Goal: Feedback & Contribution: Contribute content

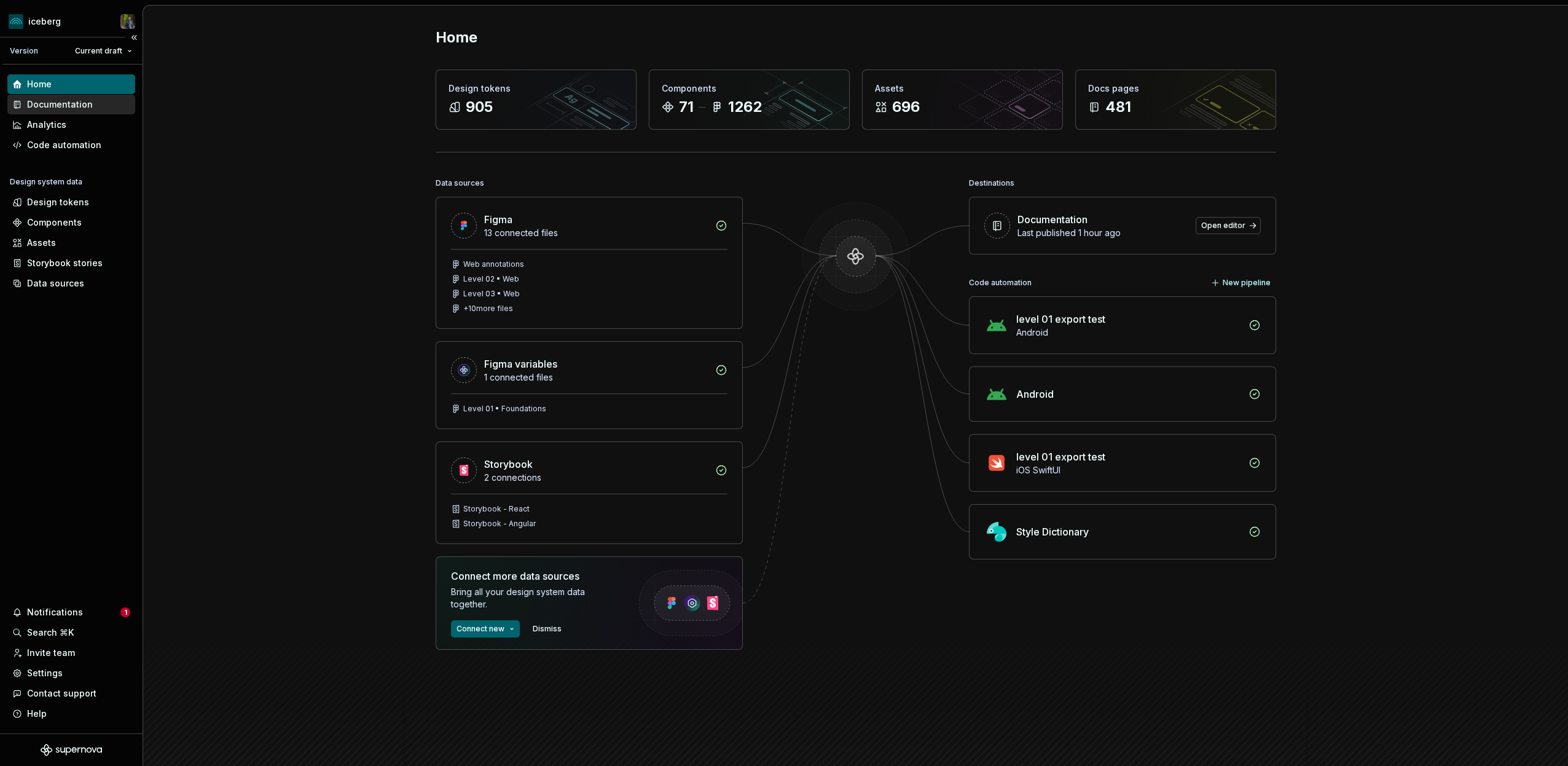
click at [49, 97] on div "Documentation" at bounding box center [71, 104] width 128 height 20
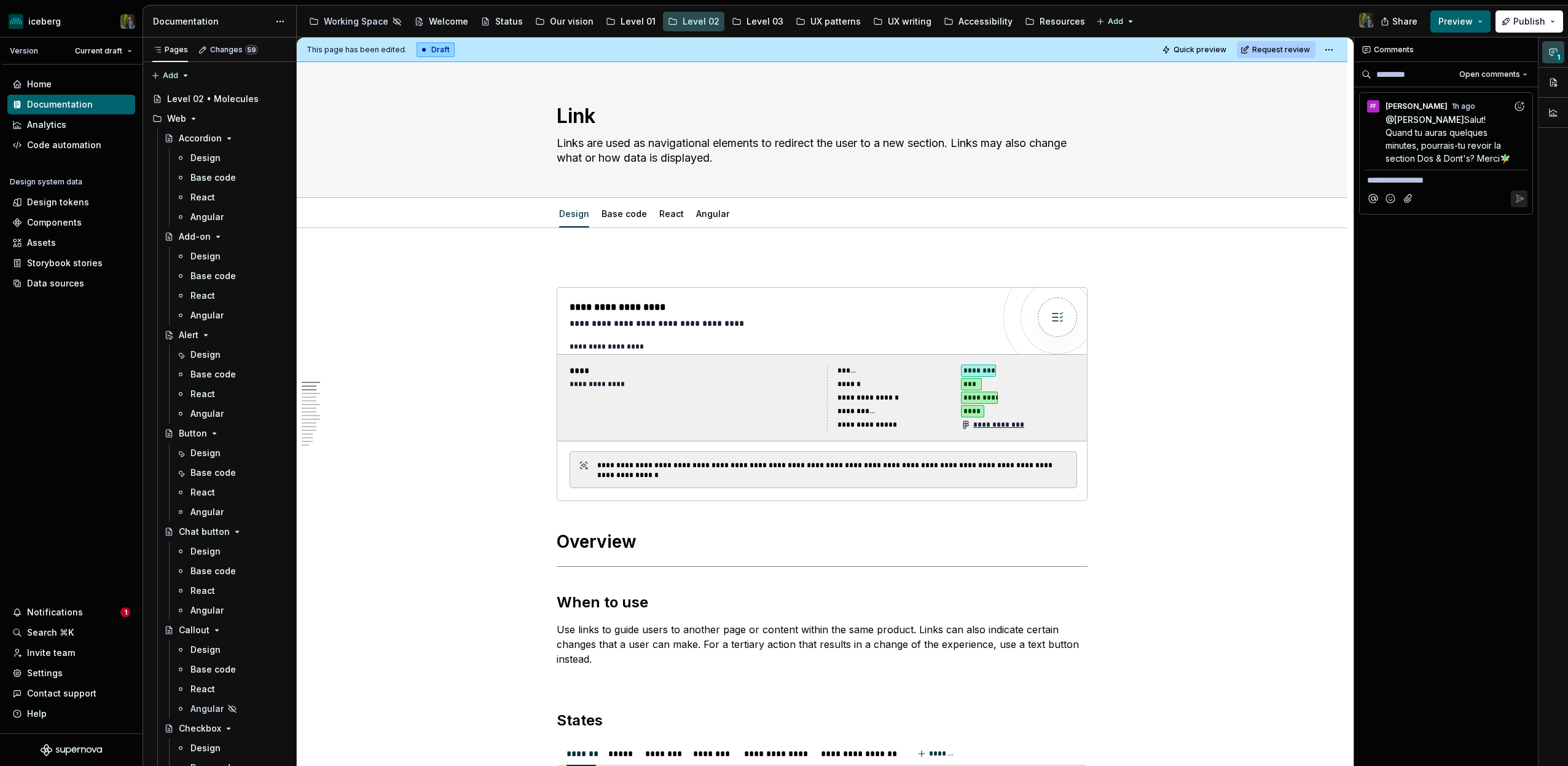
type textarea "*"
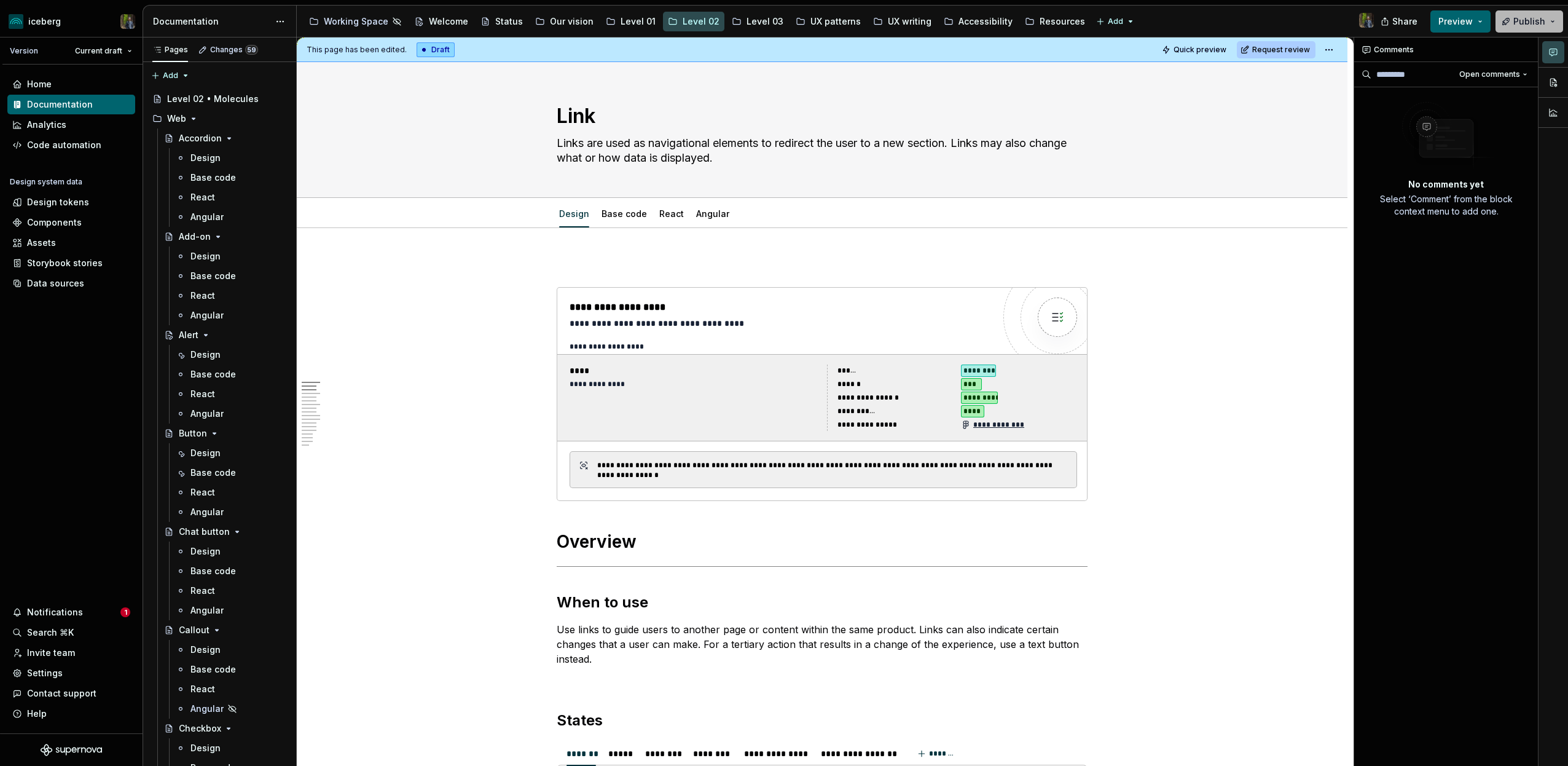
click at [1524, 23] on span "Publish" at bounding box center [1529, 22] width 32 height 12
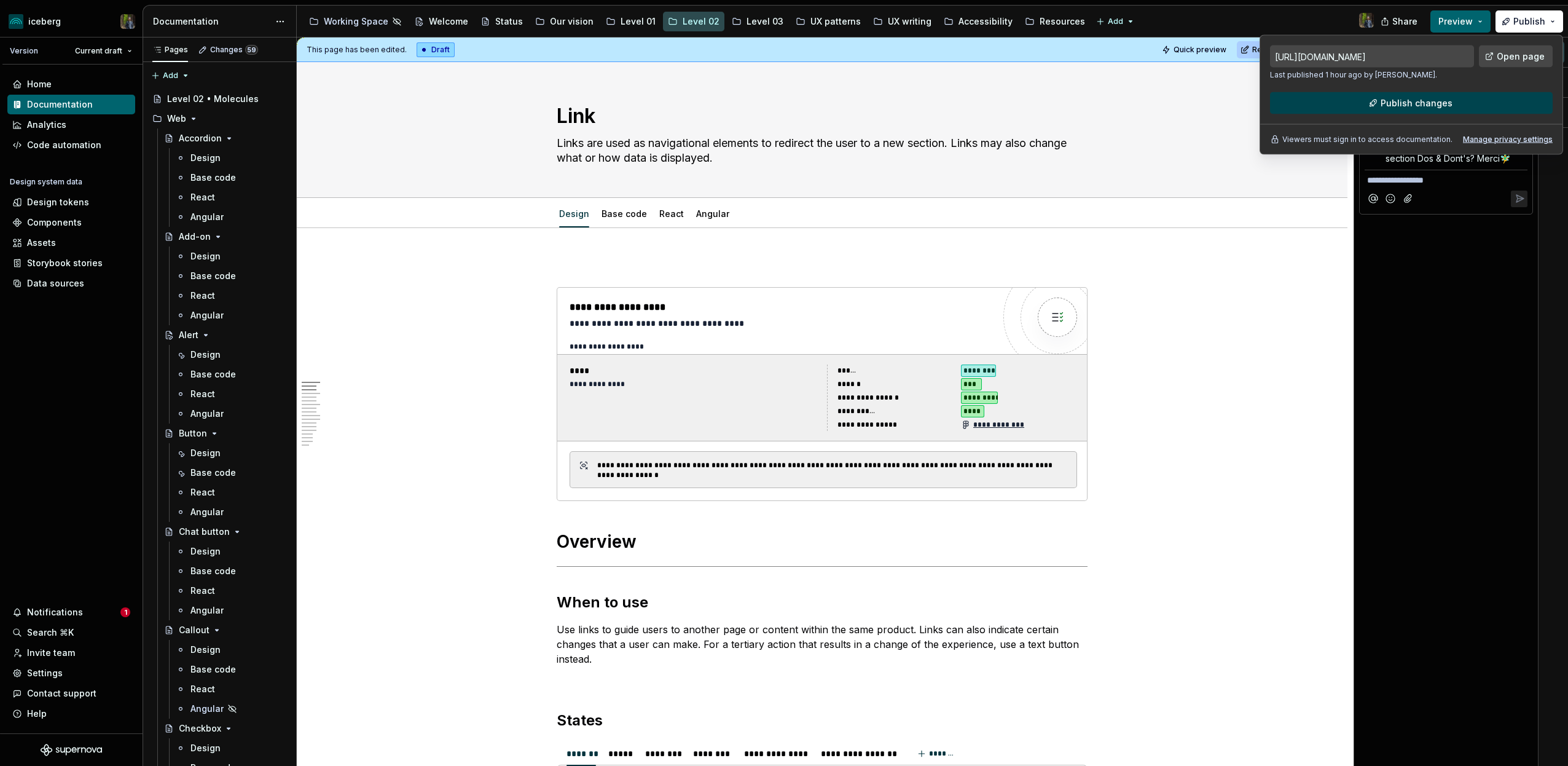
click at [1418, 101] on span "Publish changes" at bounding box center [1416, 103] width 72 height 12
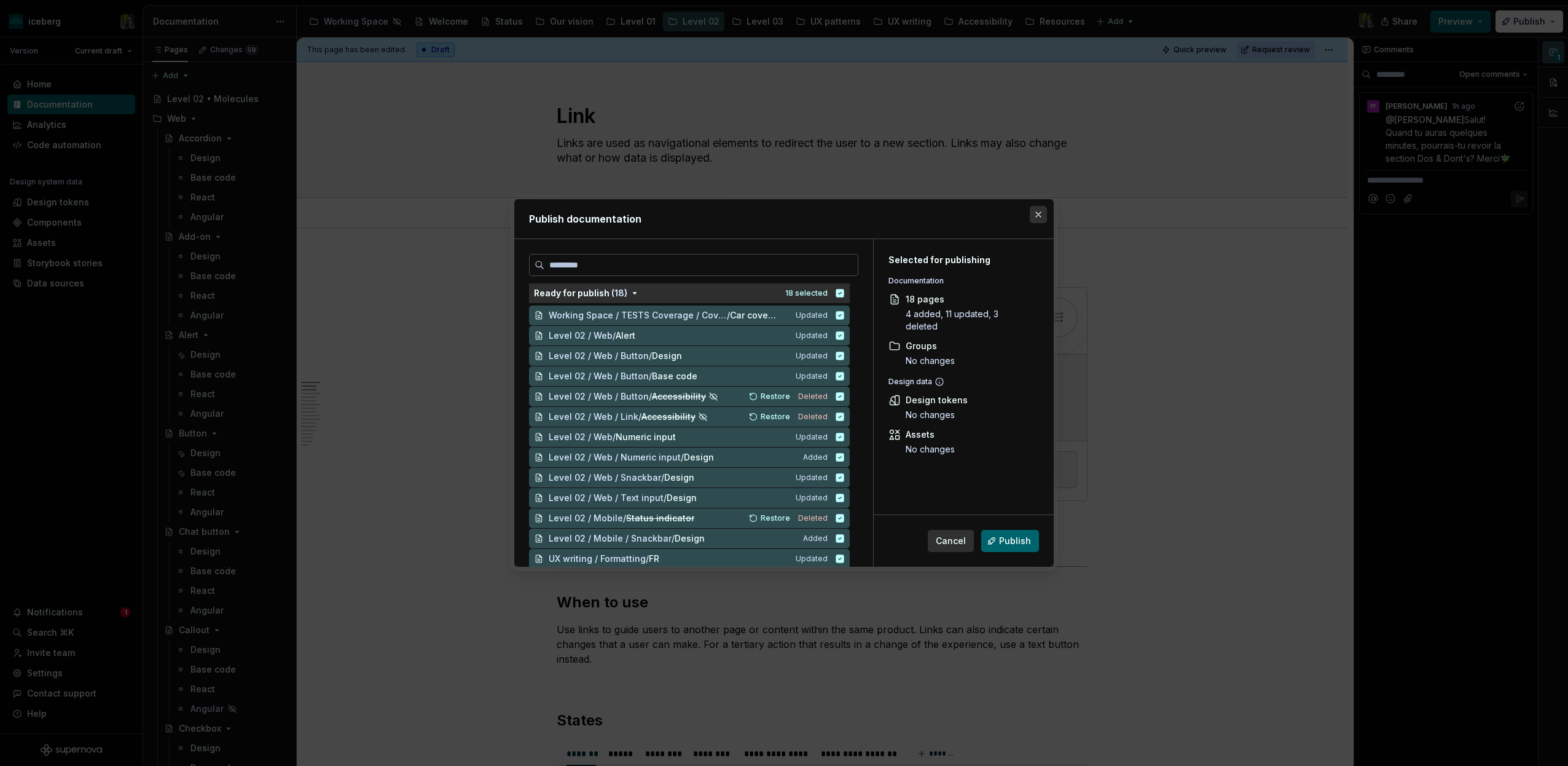
click at [1039, 212] on button "button" at bounding box center [1039, 214] width 18 height 18
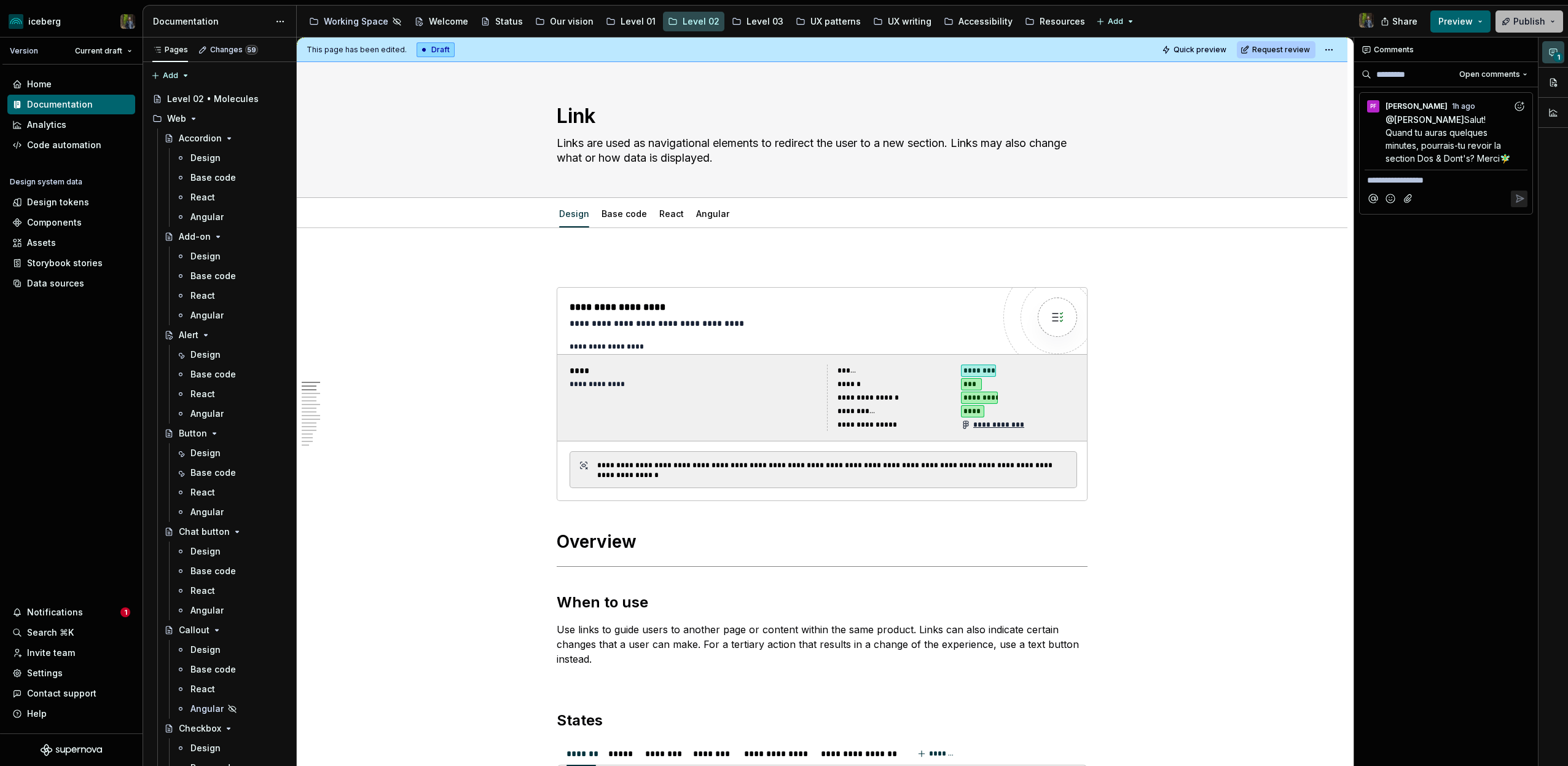
click at [1526, 18] on span "Publish" at bounding box center [1529, 22] width 32 height 12
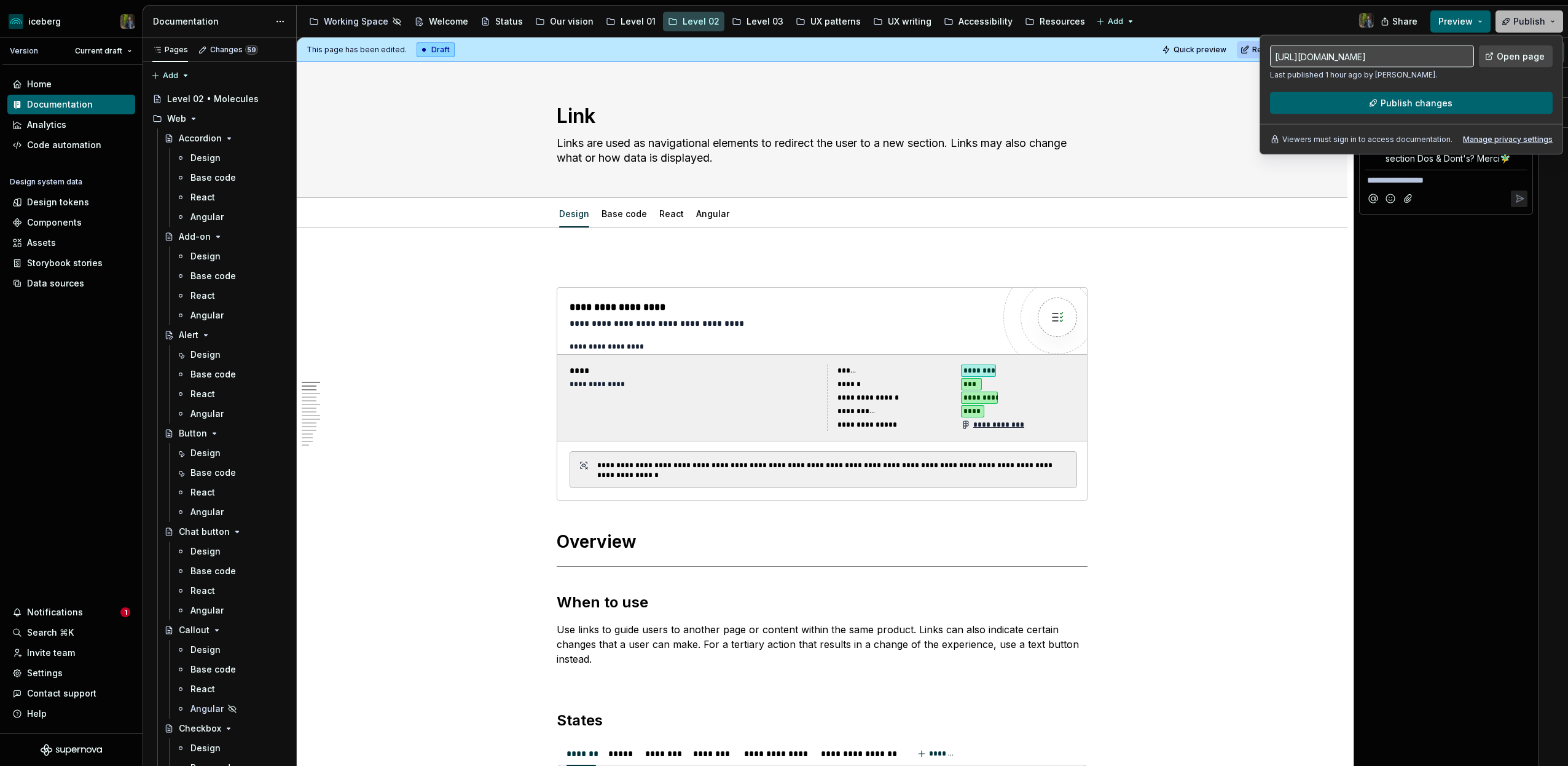
click at [1533, 22] on span "Publish" at bounding box center [1529, 22] width 32 height 12
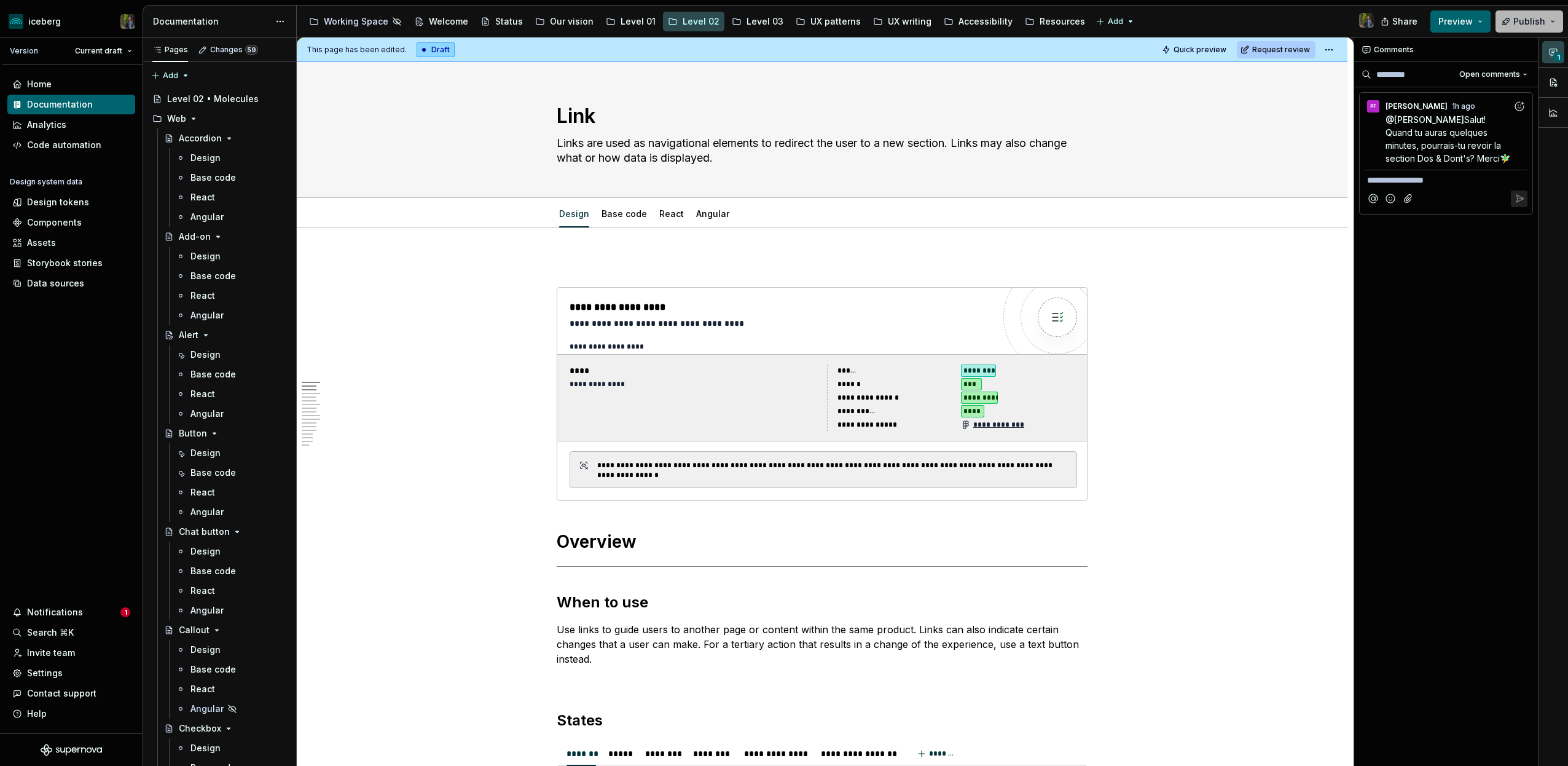
click at [1519, 20] on span "Publish" at bounding box center [1529, 22] width 32 height 12
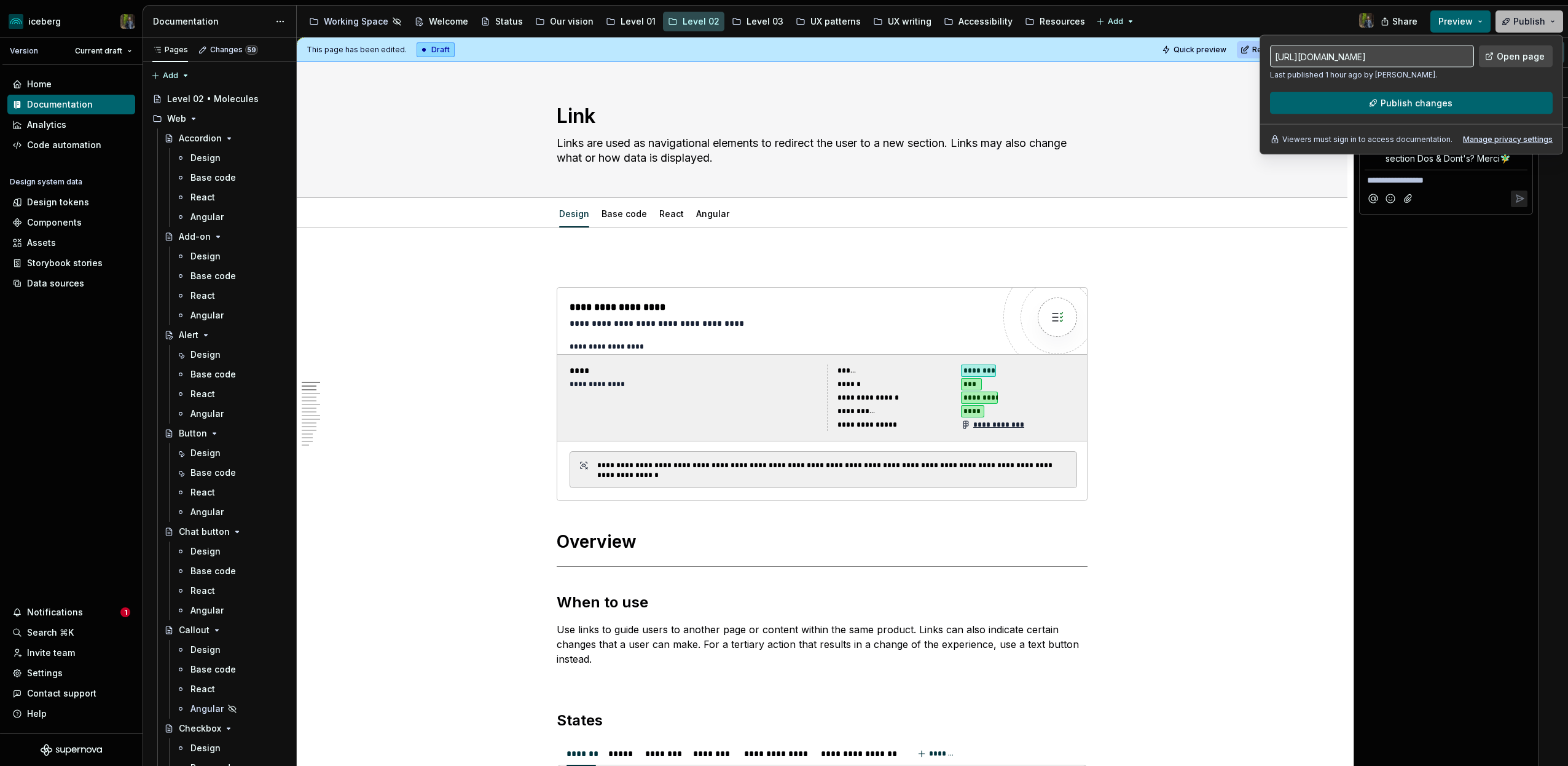
click at [1532, 24] on span "Publish" at bounding box center [1529, 22] width 32 height 12
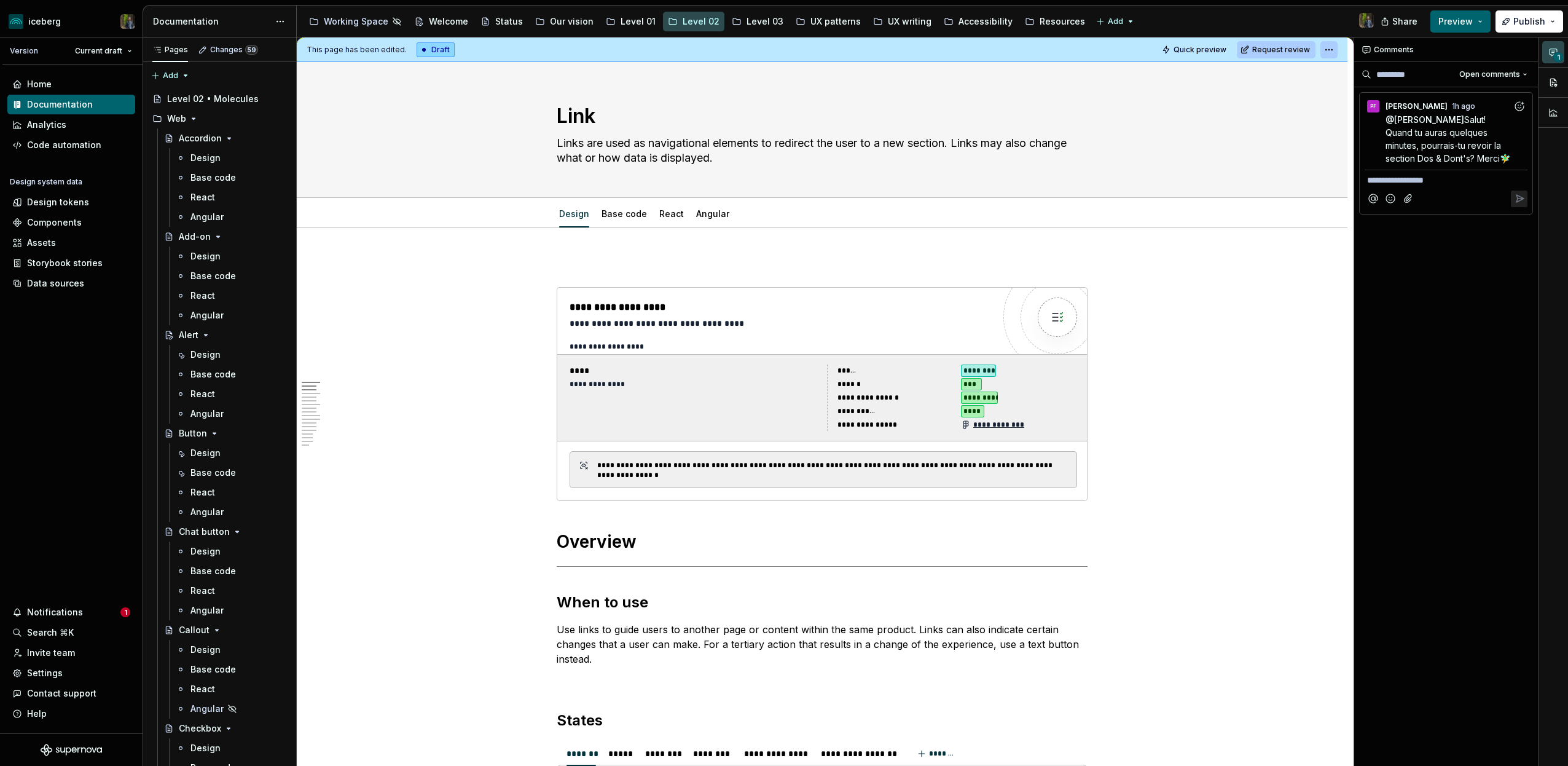
click at [1331, 47] on html "iceberg Version Current draft Home Documentation Analytics Code automation Desi…" at bounding box center [784, 383] width 1568 height 766
click at [1452, 338] on div "**********" at bounding box center [1461, 402] width 214 height 729
type textarea "*"
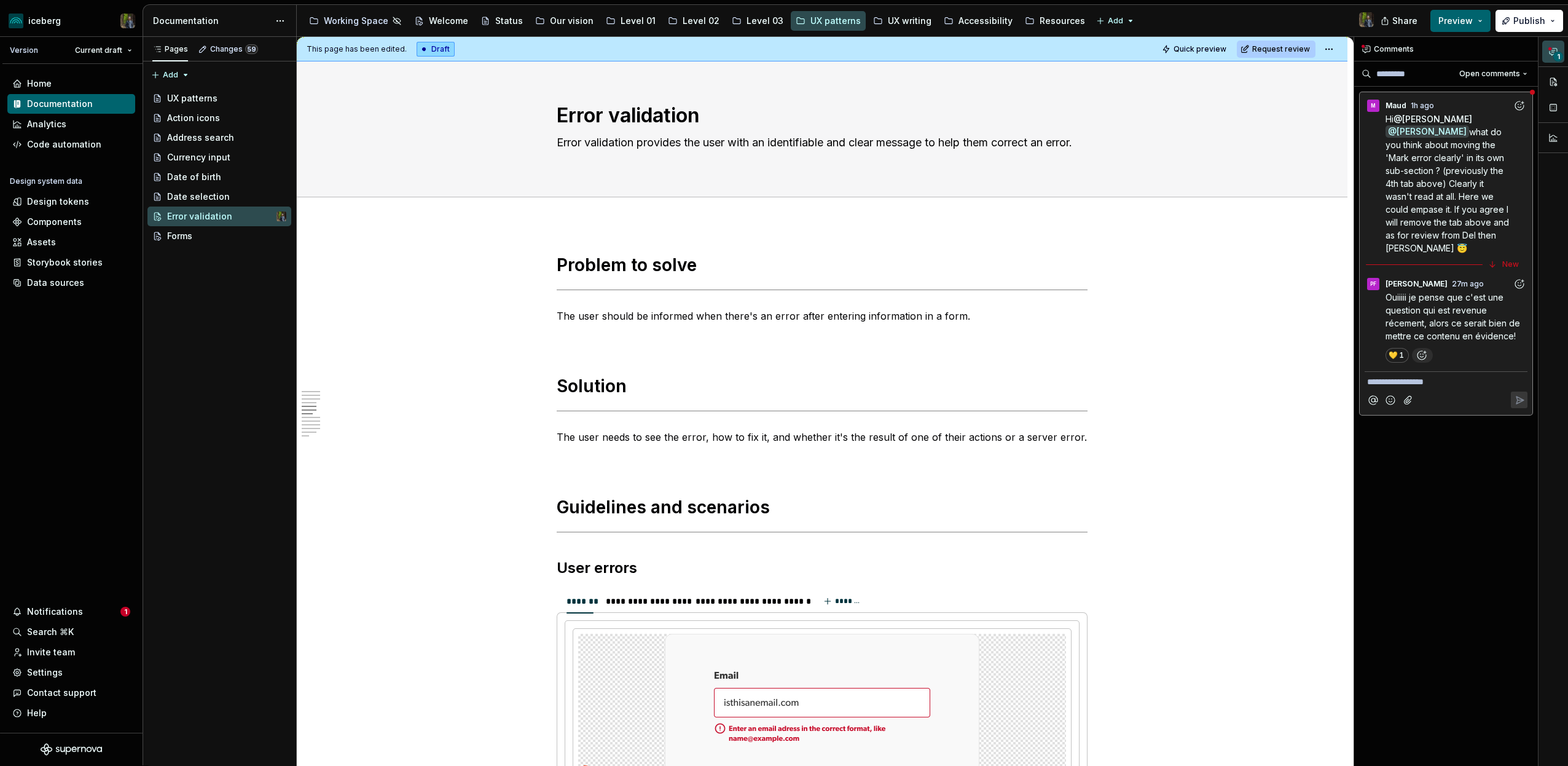
scroll to position [894, 0]
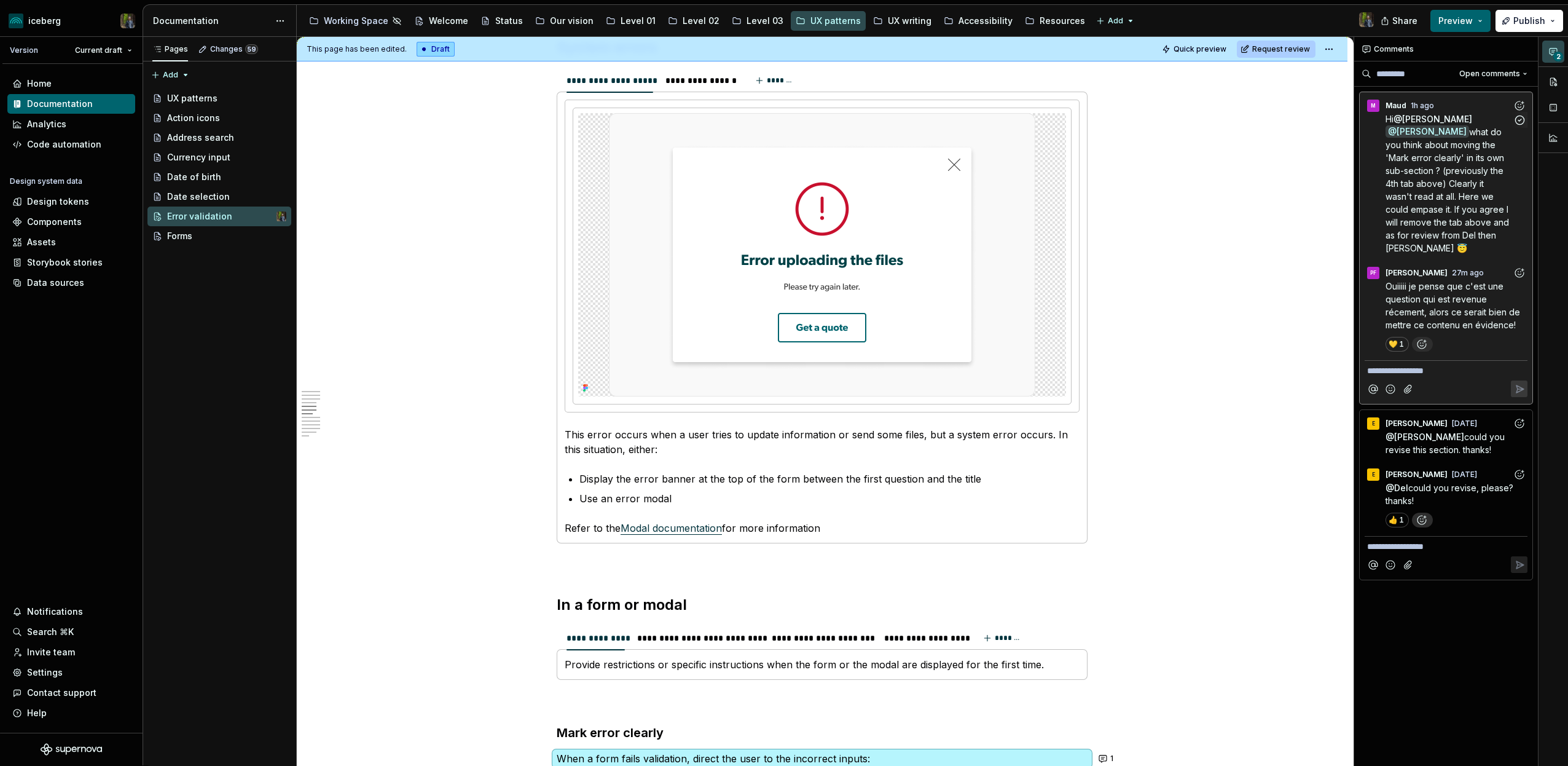
click at [1447, 205] on span "what do you think about moving the 'Mark error clearly' in its own sub-section …" at bounding box center [1448, 190] width 126 height 127
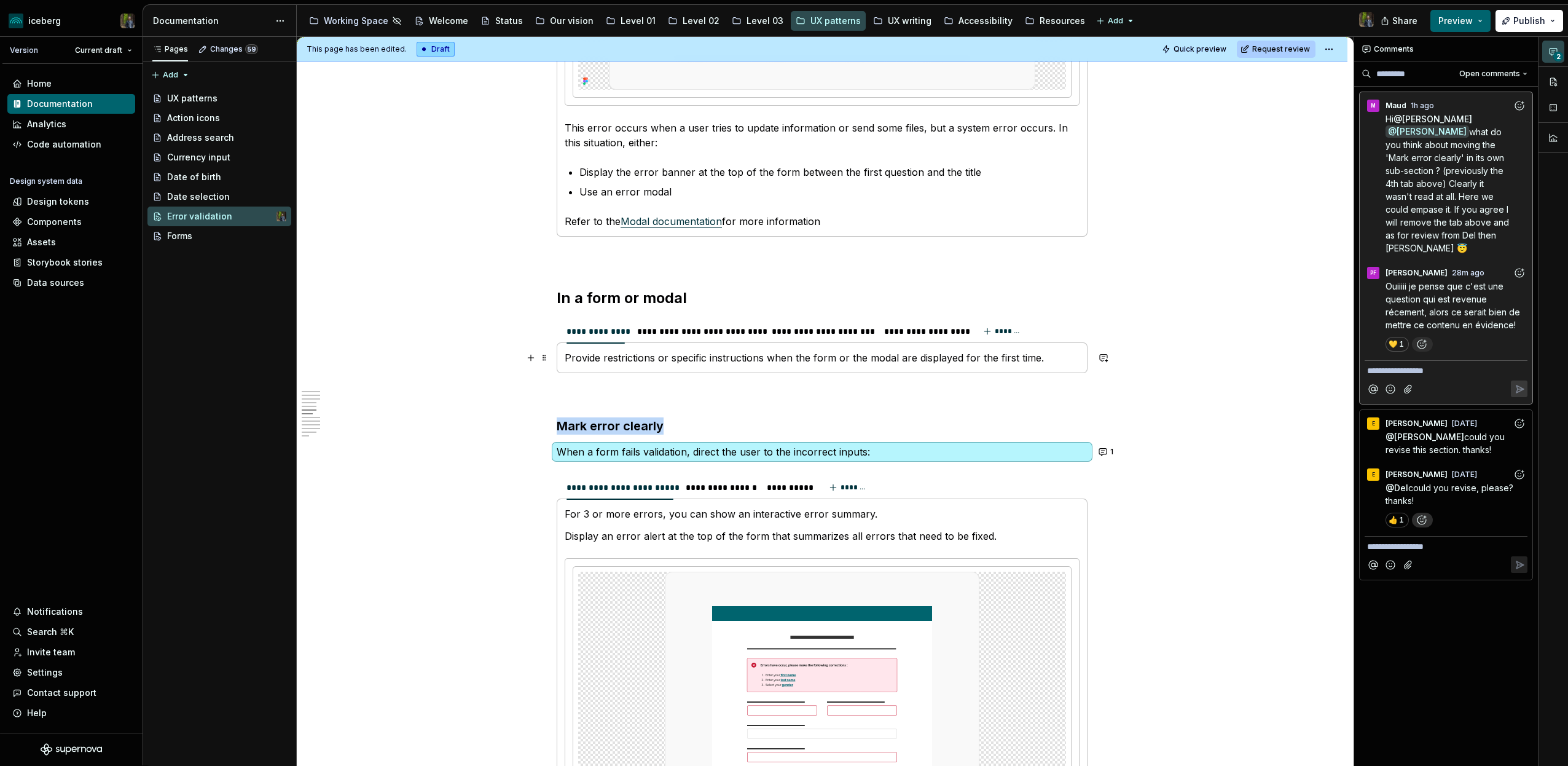
scroll to position [1212, 0]
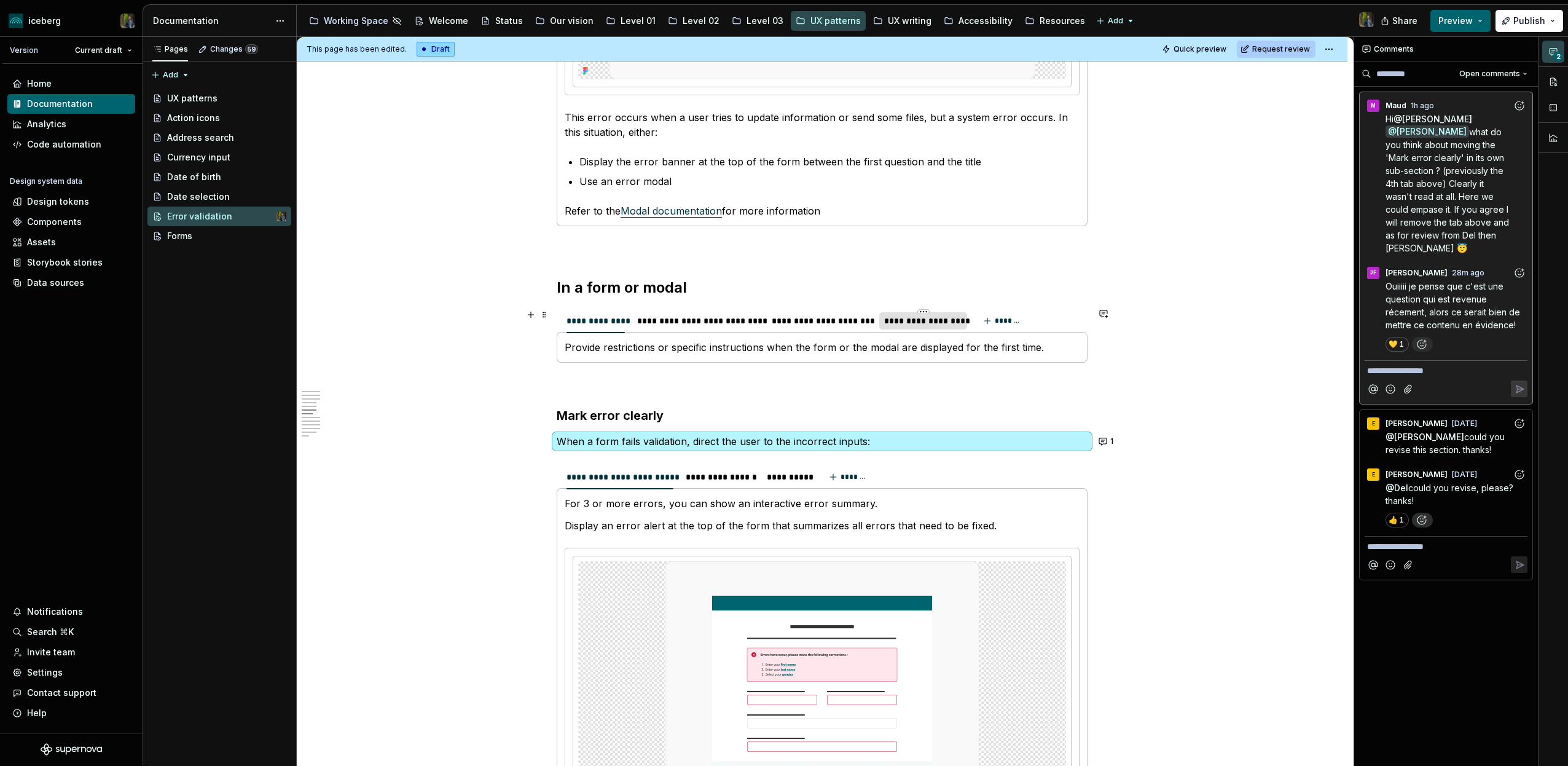
click at [938, 316] on div "**********" at bounding box center [924, 321] width 78 height 12
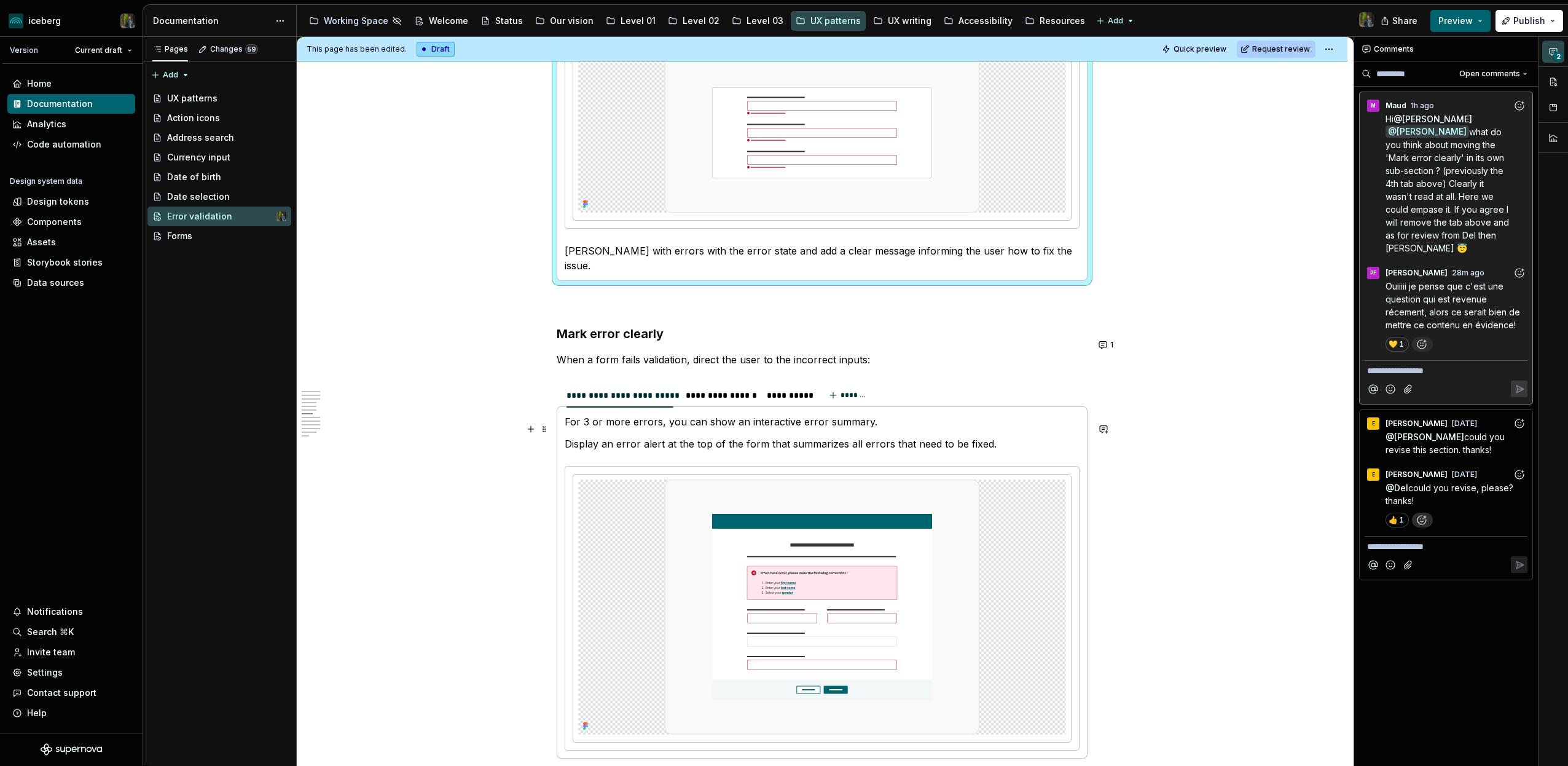
scroll to position [2118, 0]
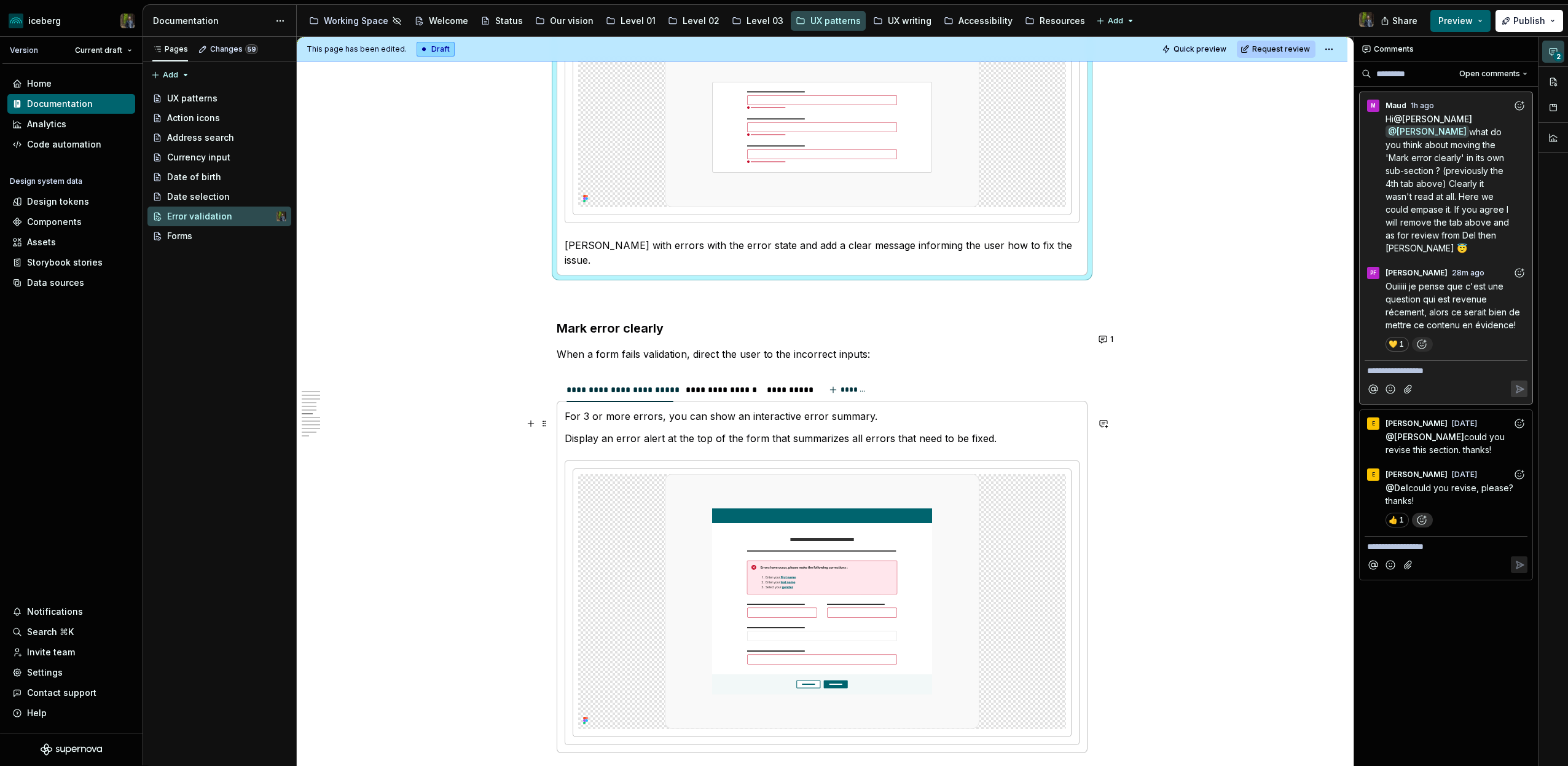
type textarea "*"
click at [1455, 182] on span "what do you think about moving the 'Mark error clearly' in its own sub-section …" at bounding box center [1448, 190] width 126 height 127
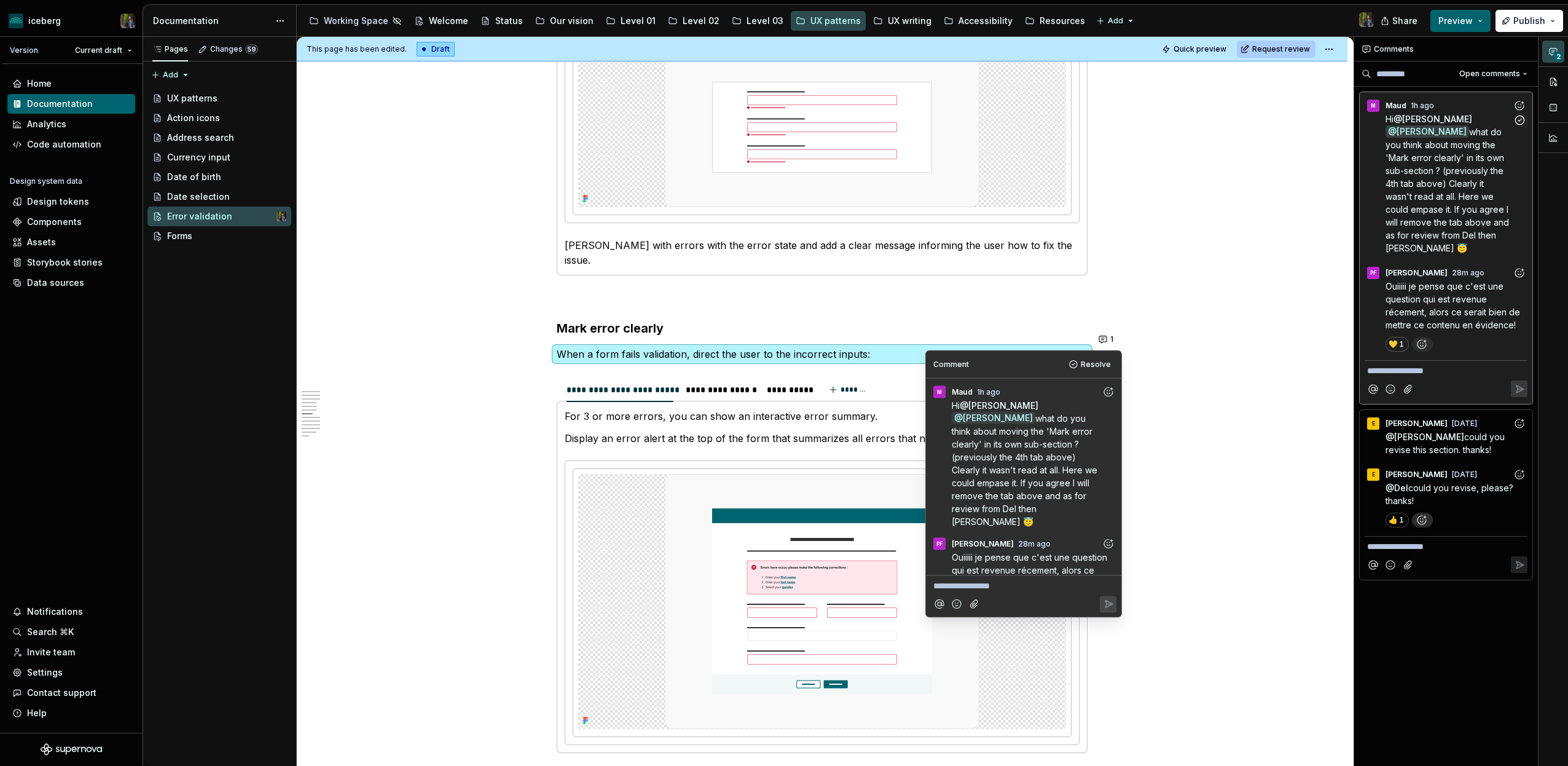
scroll to position [41, 0]
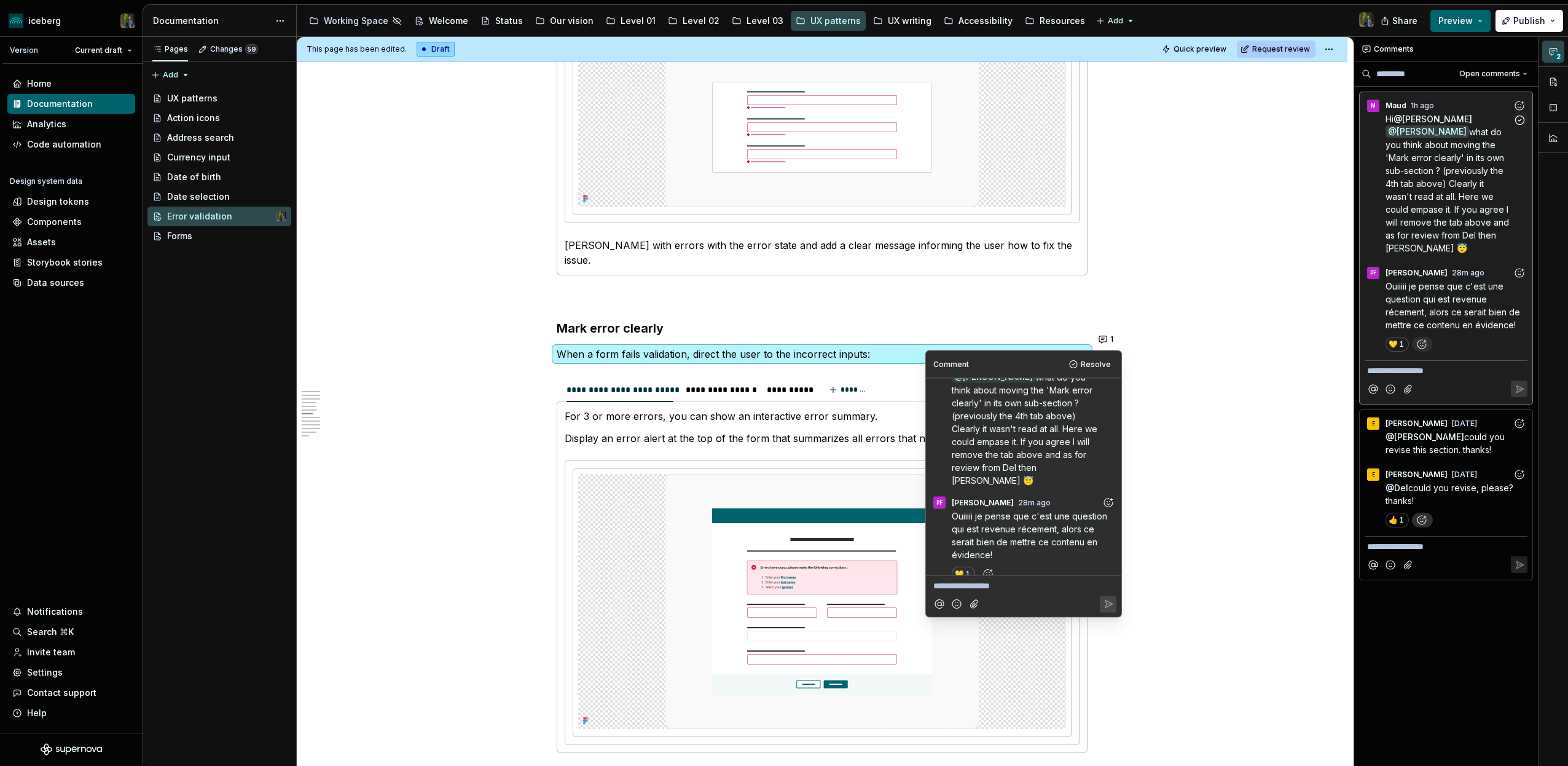
click at [1520, 105] on icon "Add reaction" at bounding box center [1519, 106] width 12 height 12
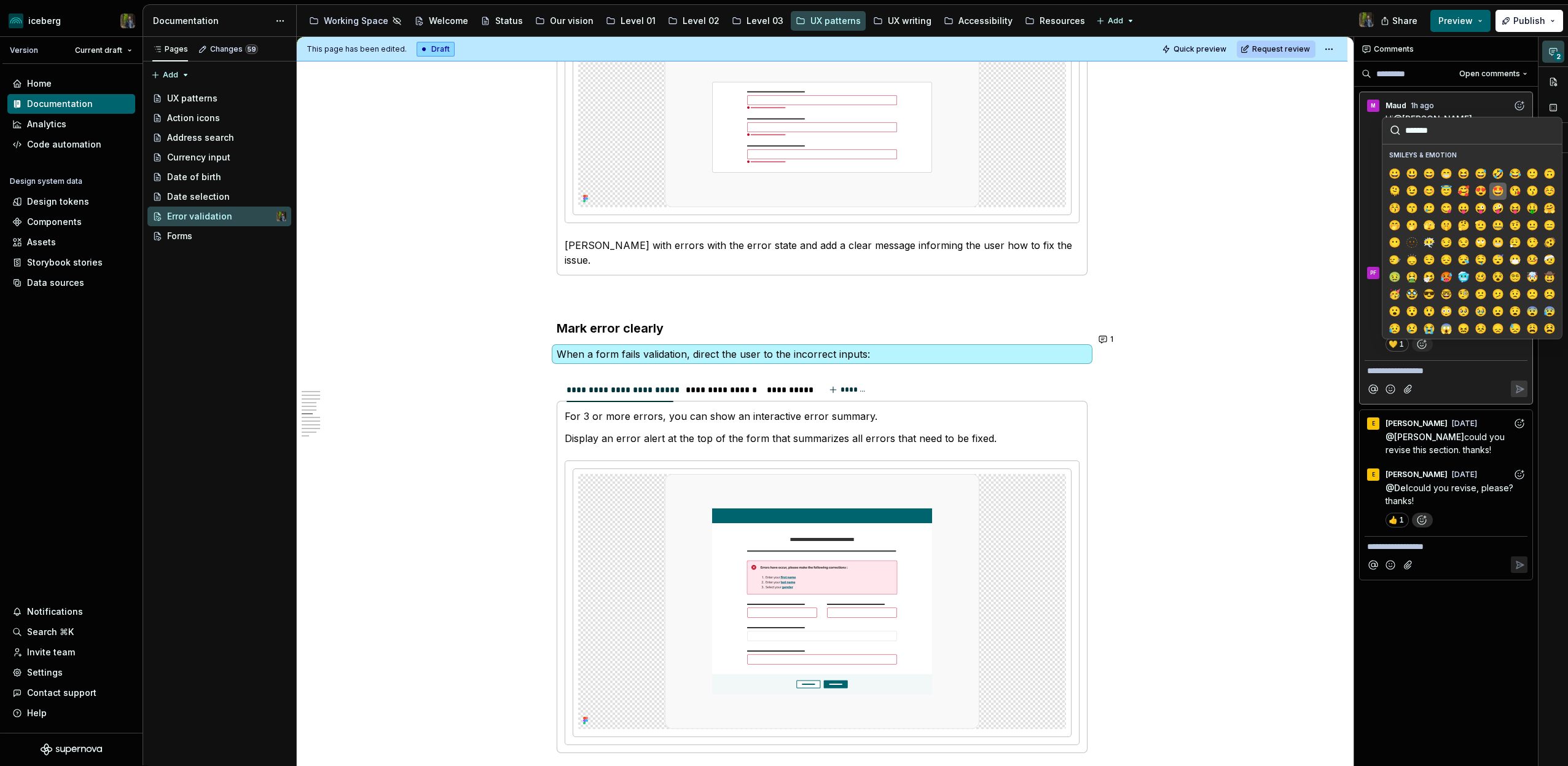
click at [1495, 187] on span "🤩" at bounding box center [1498, 191] width 10 height 12
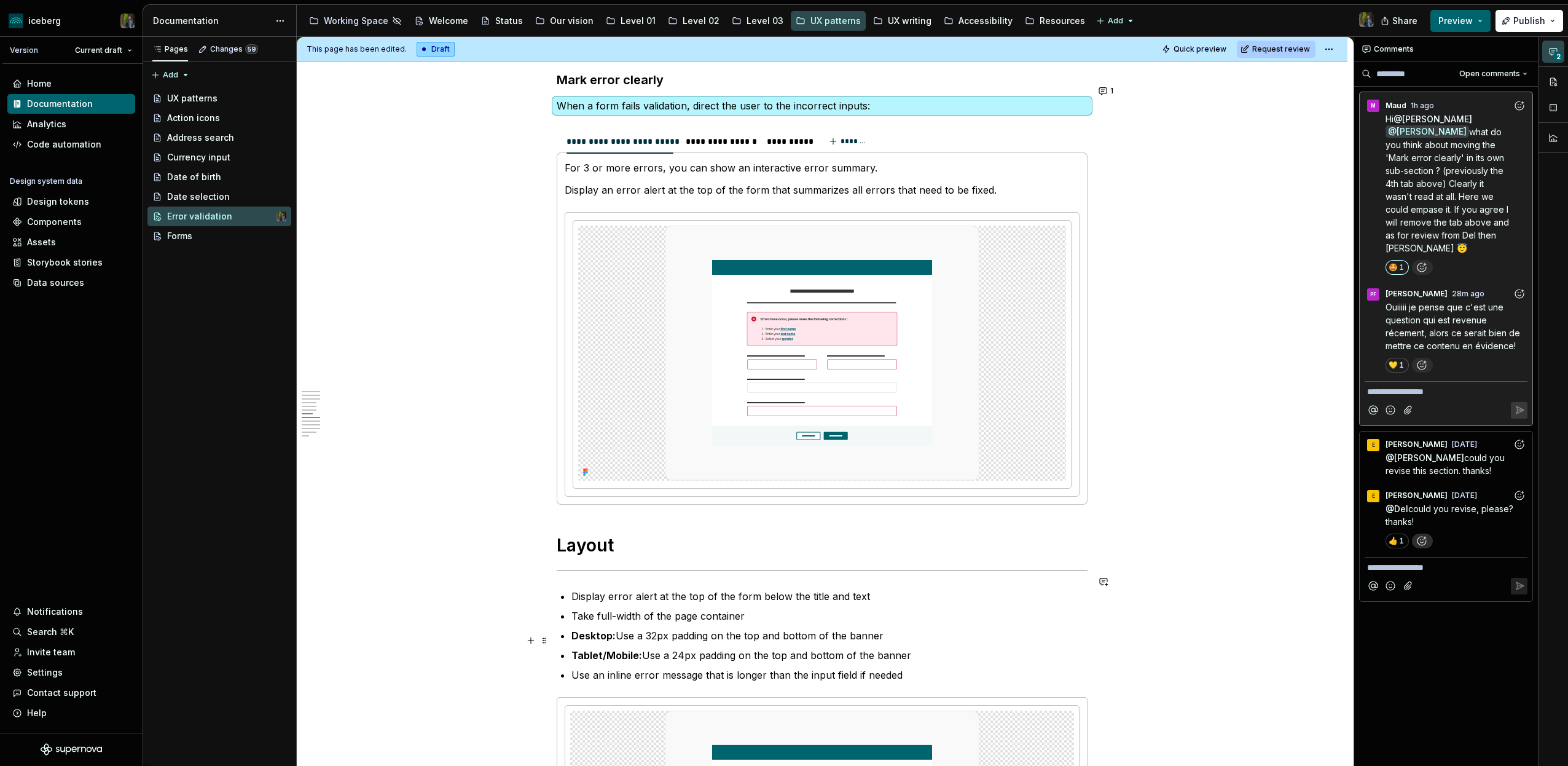
scroll to position [2368, 0]
click at [1423, 261] on icon "Add reaction" at bounding box center [1422, 267] width 12 height 12
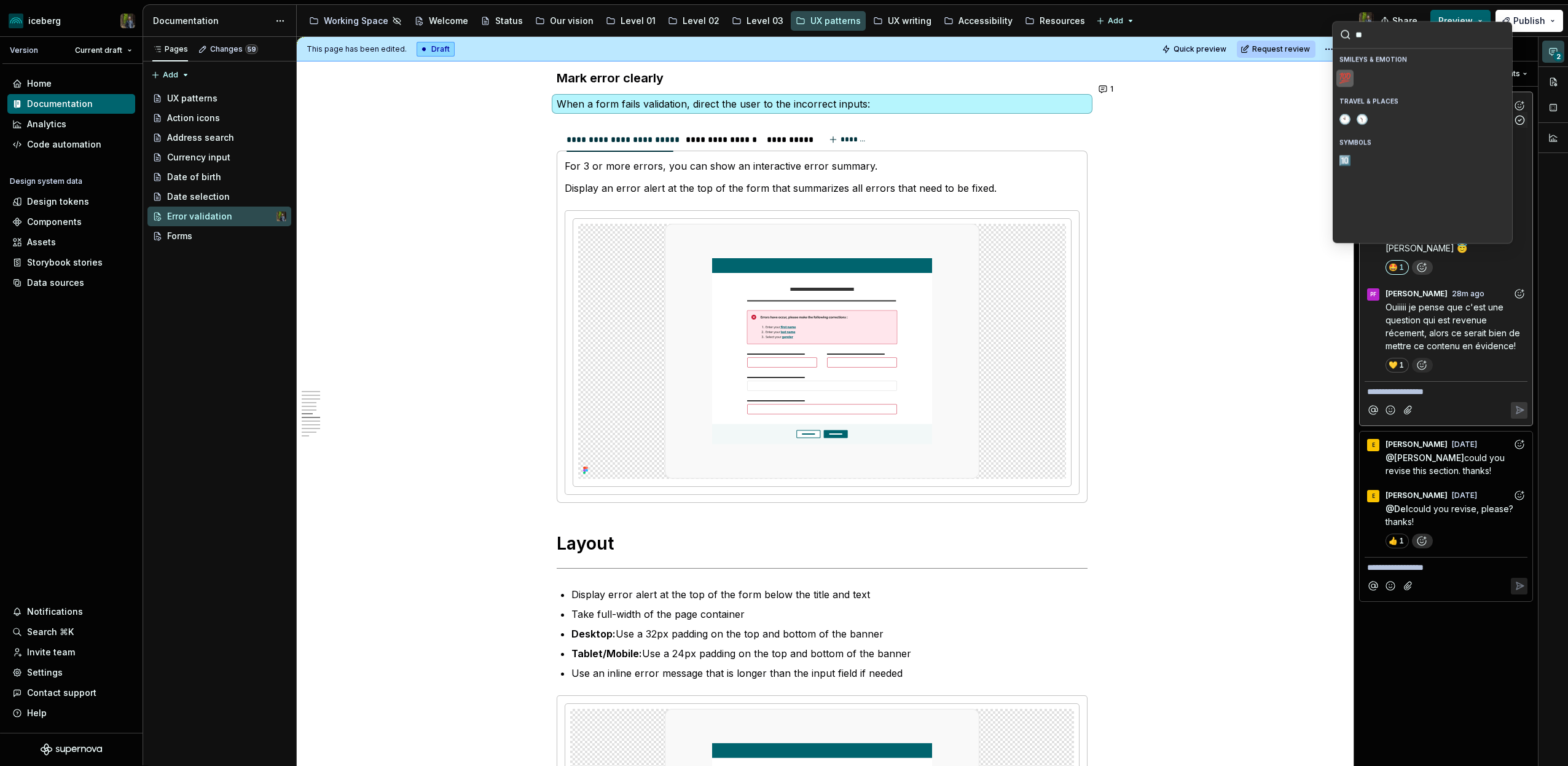
type input "***"
click at [1344, 80] on span "💯" at bounding box center [1345, 78] width 10 height 12
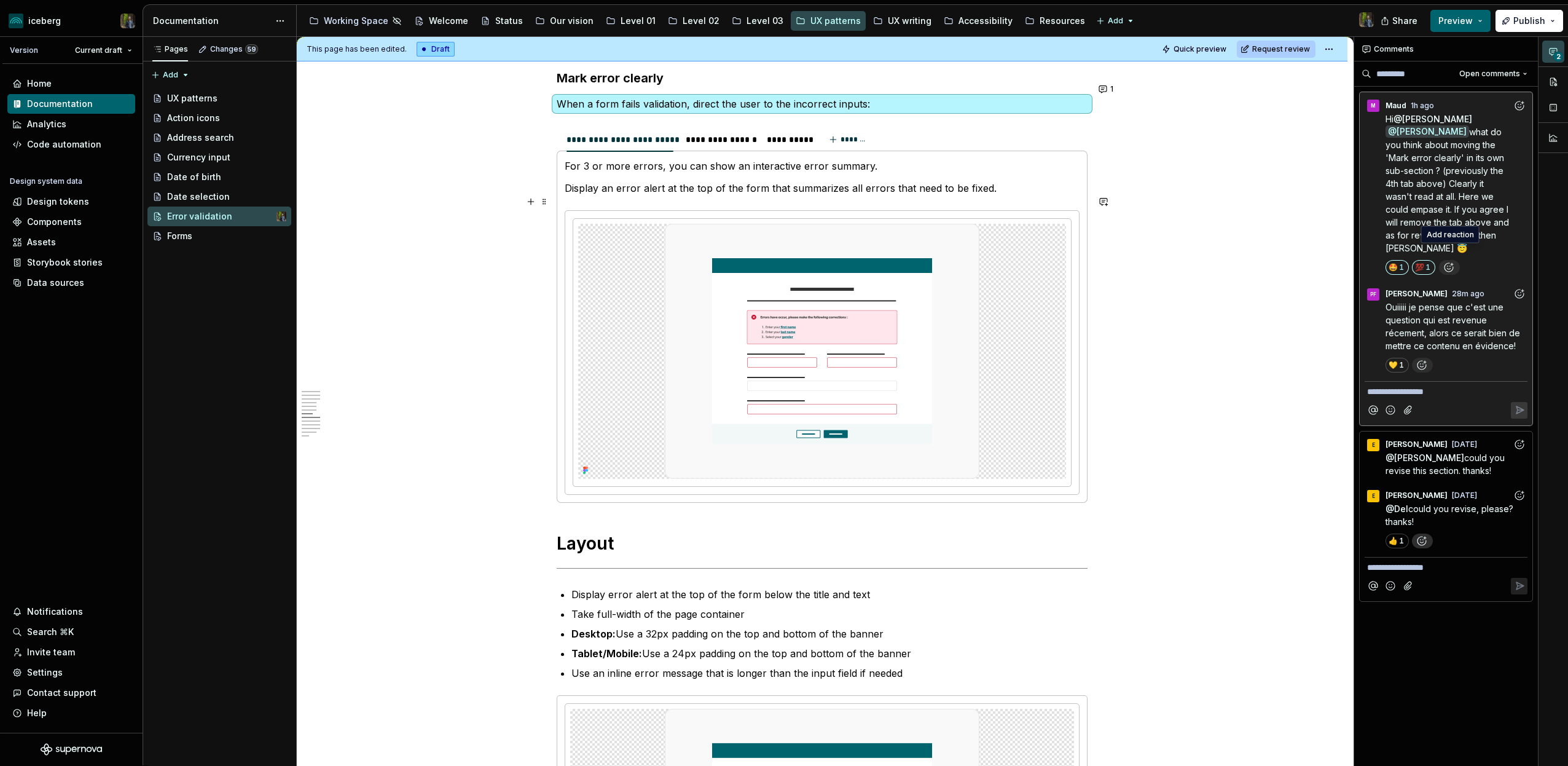
click at [495, 466] on div "**********" at bounding box center [822, 258] width 1051 height 4803
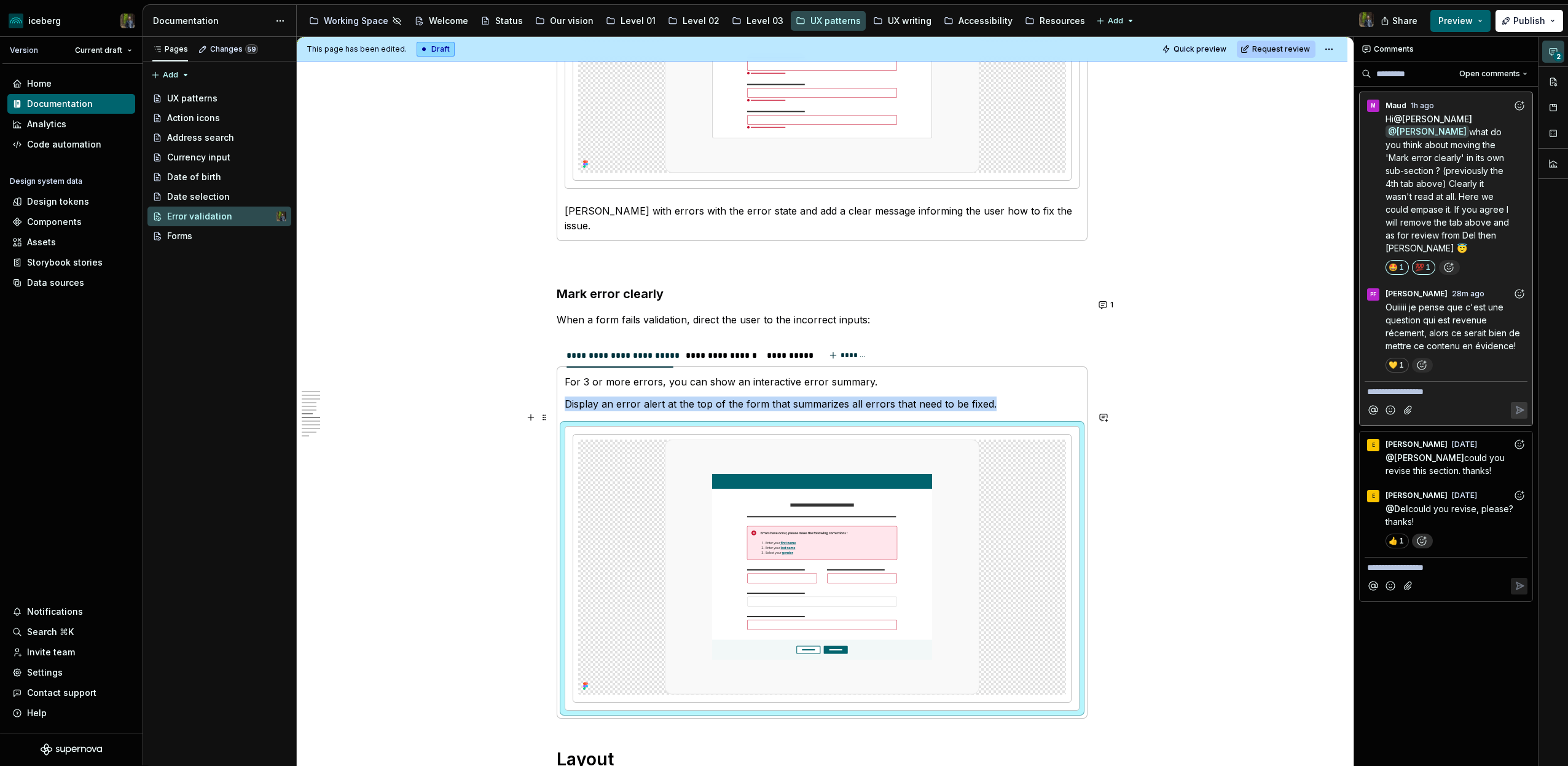
scroll to position [2137, 0]
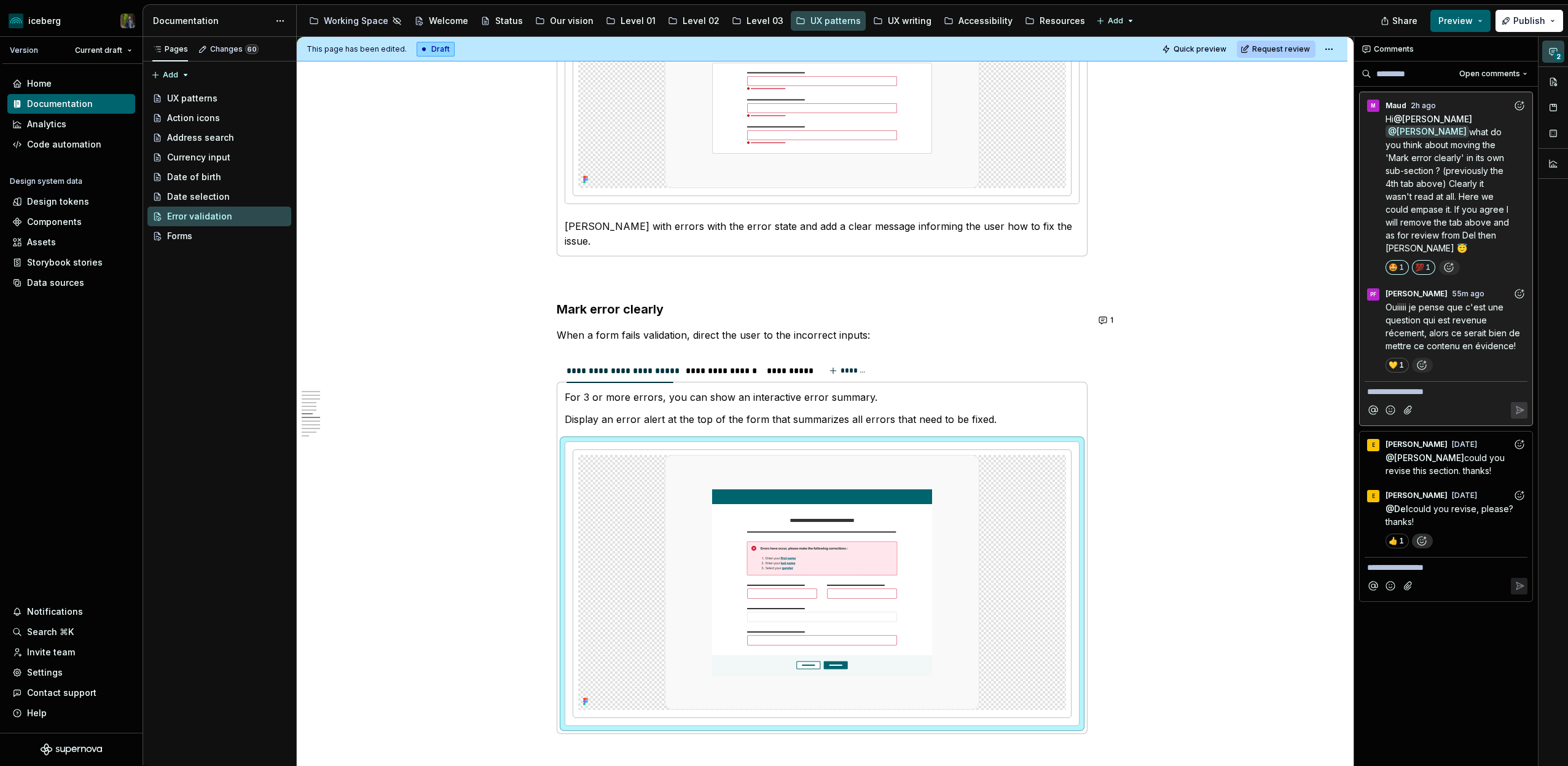
type textarea "*"
